Goal: Transaction & Acquisition: Obtain resource

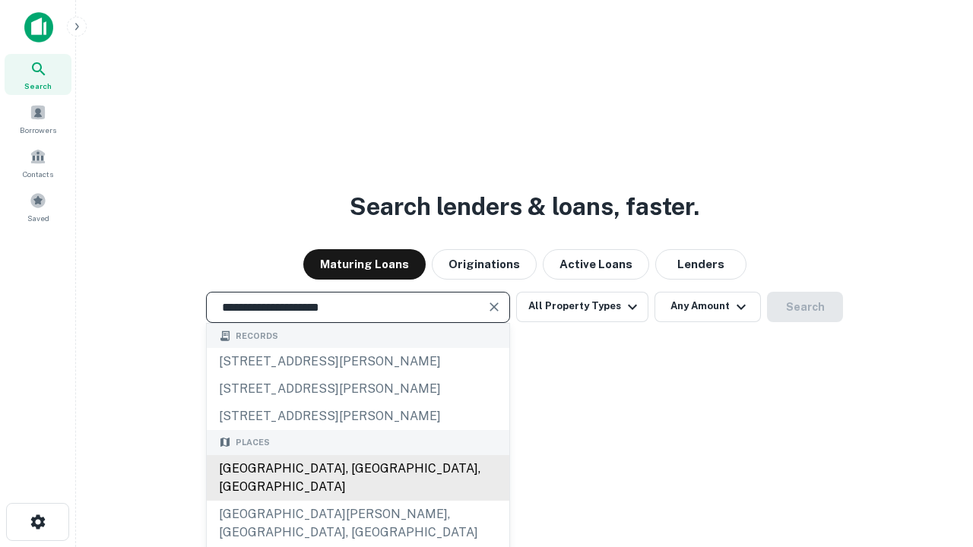
click at [357, 501] on div "[GEOGRAPHIC_DATA], [GEOGRAPHIC_DATA], [GEOGRAPHIC_DATA]" at bounding box center [358, 478] width 303 height 46
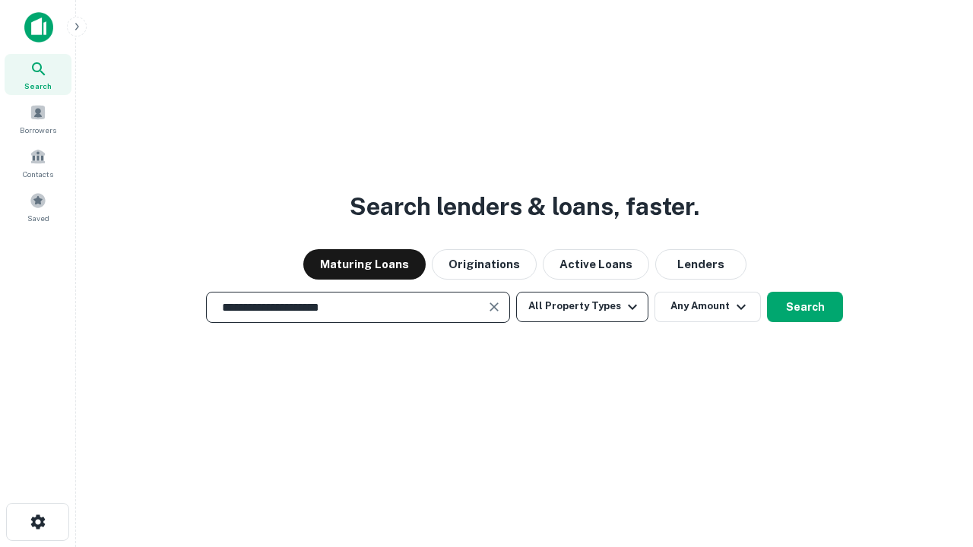
type input "**********"
click at [582, 306] on button "All Property Types" at bounding box center [582, 307] width 132 height 30
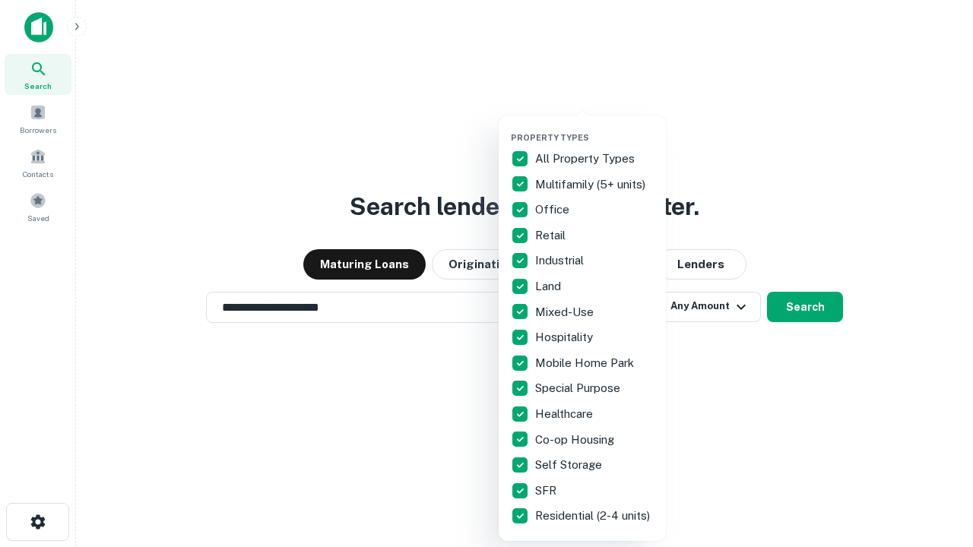
click at [594, 128] on button "button" at bounding box center [594, 128] width 167 height 1
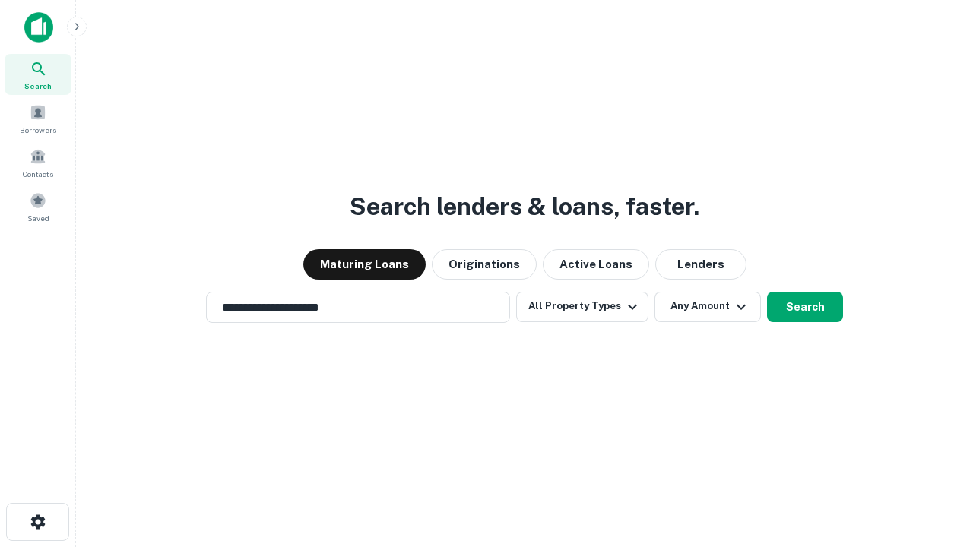
scroll to position [24, 0]
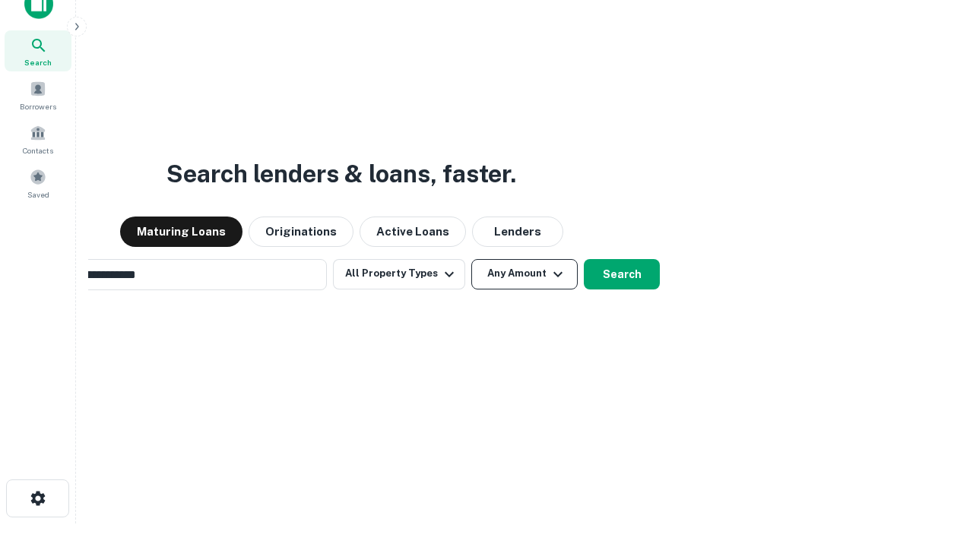
click at [471, 259] on button "Any Amount" at bounding box center [524, 274] width 106 height 30
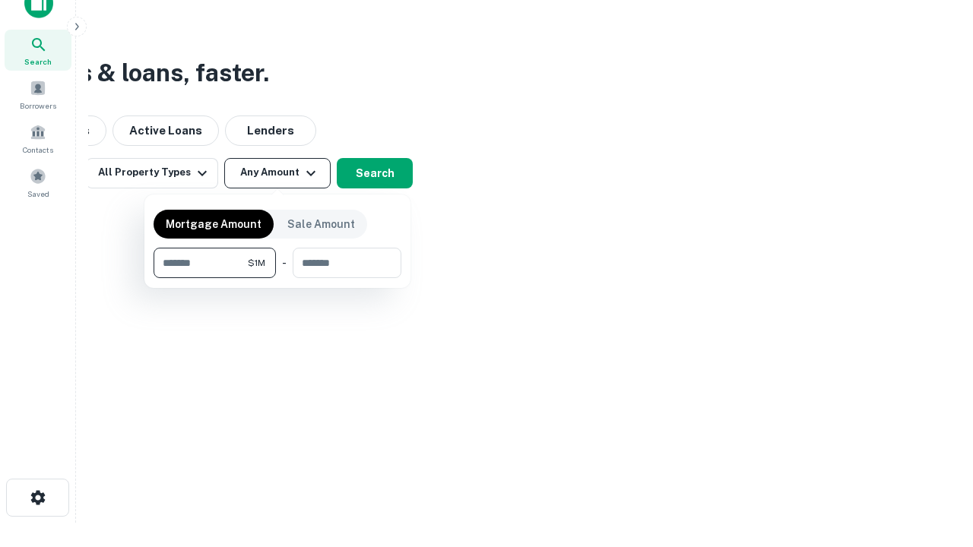
type input "*******"
click at [277, 278] on button "button" at bounding box center [278, 278] width 248 height 1
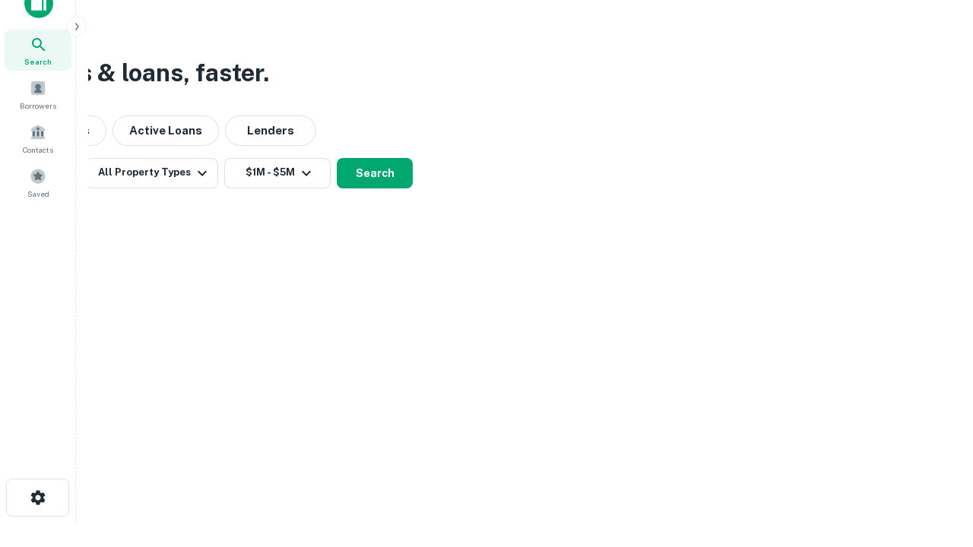
scroll to position [24, 0]
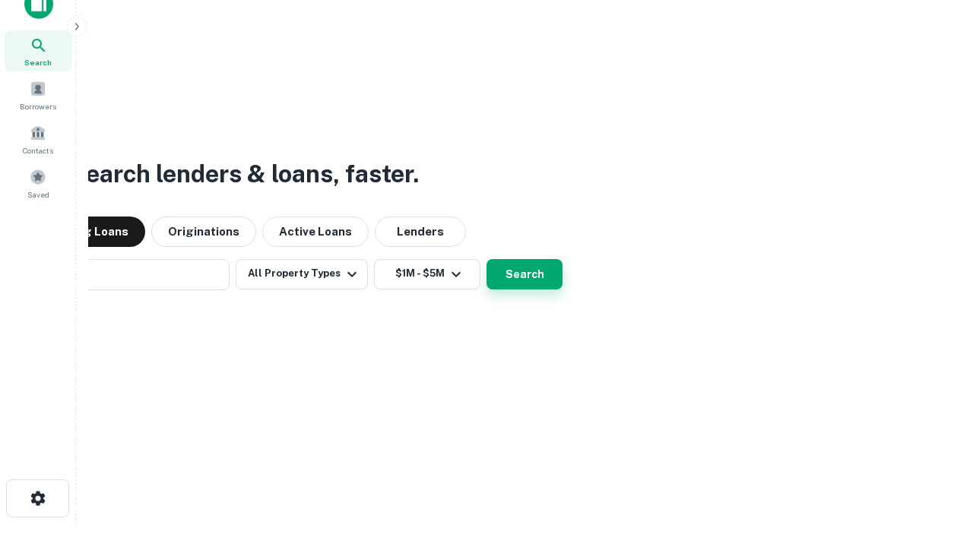
click at [486, 259] on button "Search" at bounding box center [524, 274] width 76 height 30
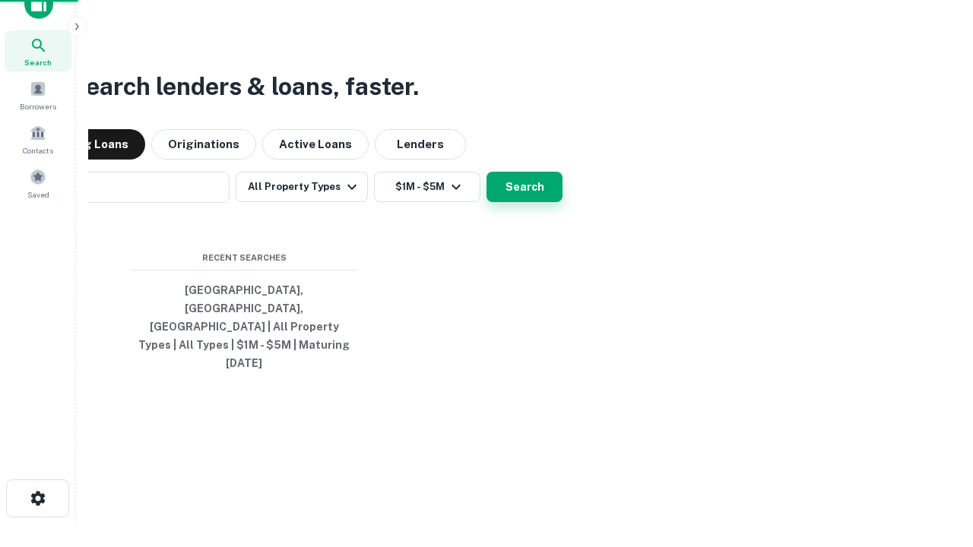
scroll to position [24, 0]
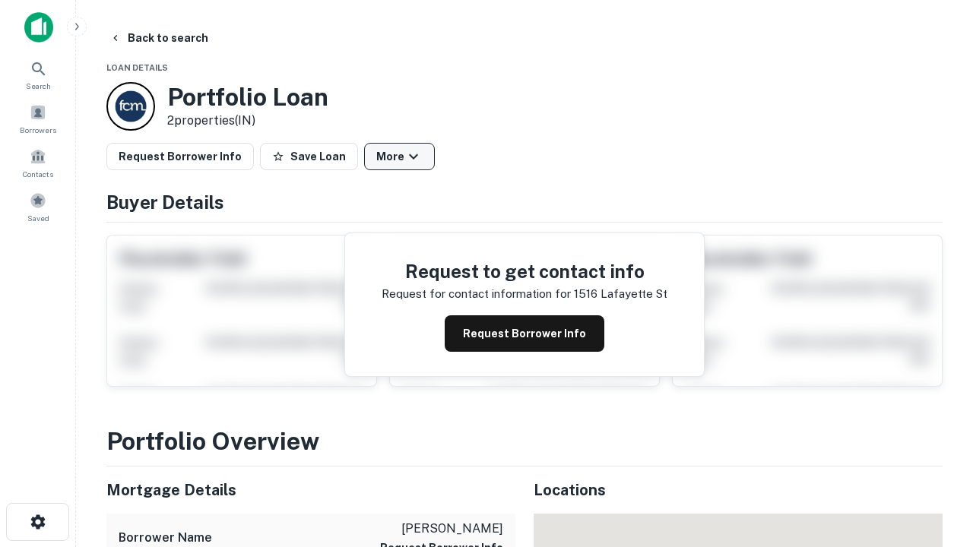
click at [399, 157] on button "More" at bounding box center [399, 156] width 71 height 27
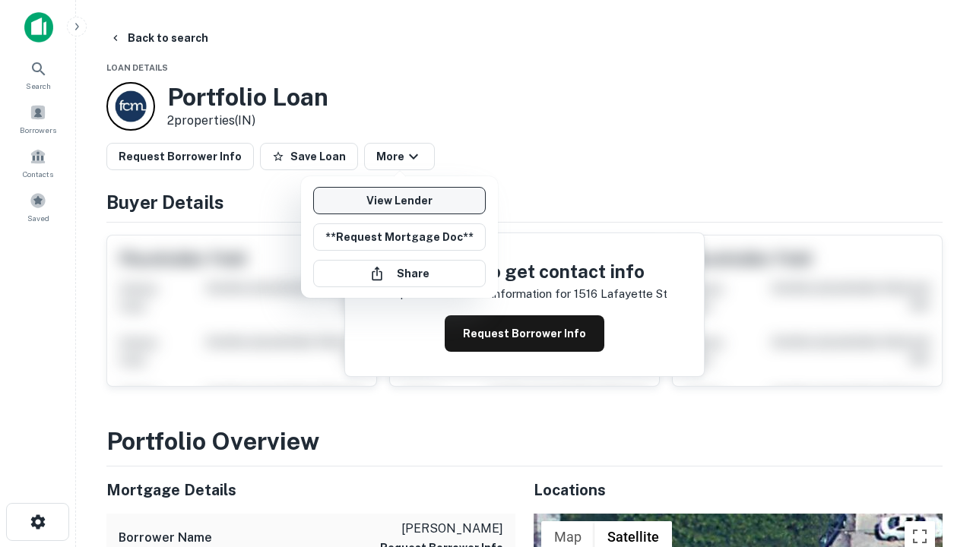
click at [399, 201] on link "View Lender" at bounding box center [399, 200] width 173 height 27
